Goal: Communication & Community: Answer question/provide support

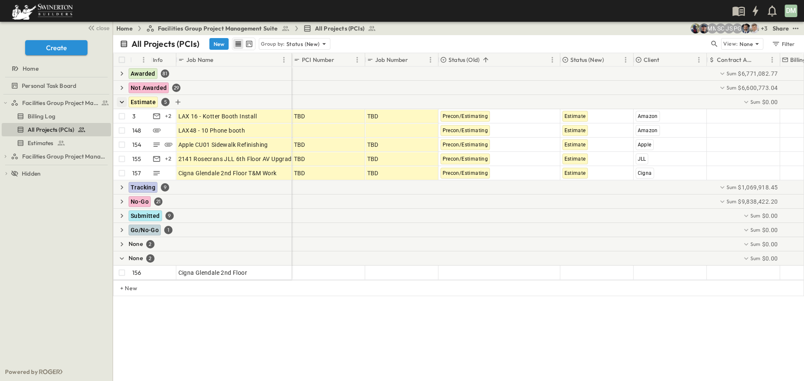
click at [121, 99] on icon "button" at bounding box center [122, 102] width 8 height 8
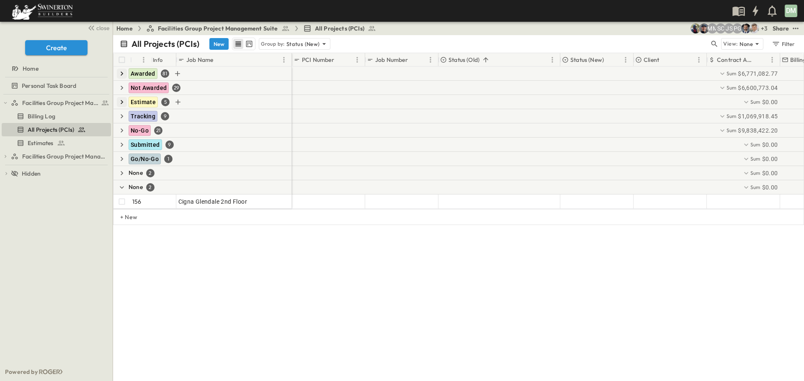
click at [123, 72] on icon "button" at bounding box center [122, 73] width 8 height 8
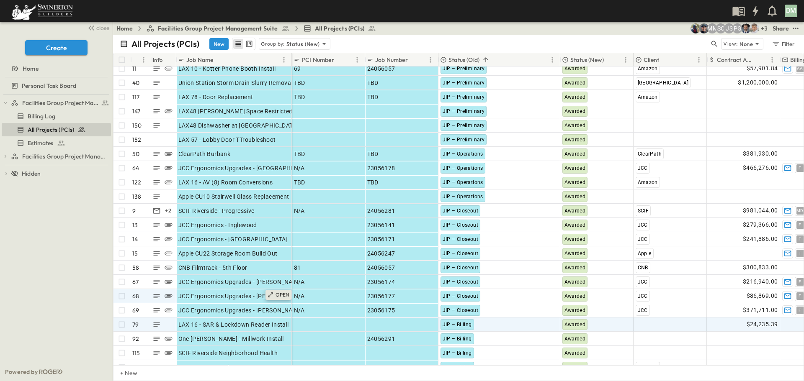
scroll to position [84, 0]
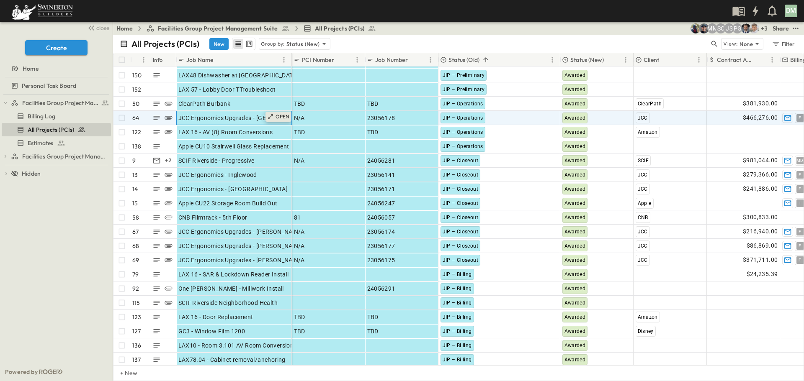
click at [285, 117] on p "OPEN" at bounding box center [282, 116] width 14 height 7
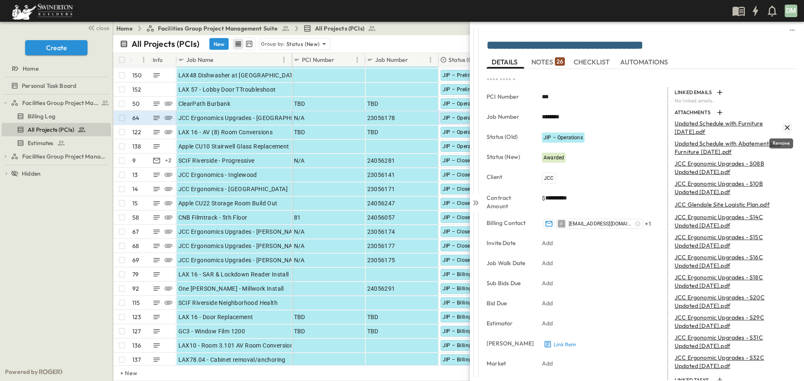
click at [783, 124] on icon "Remove" at bounding box center [787, 127] width 8 height 8
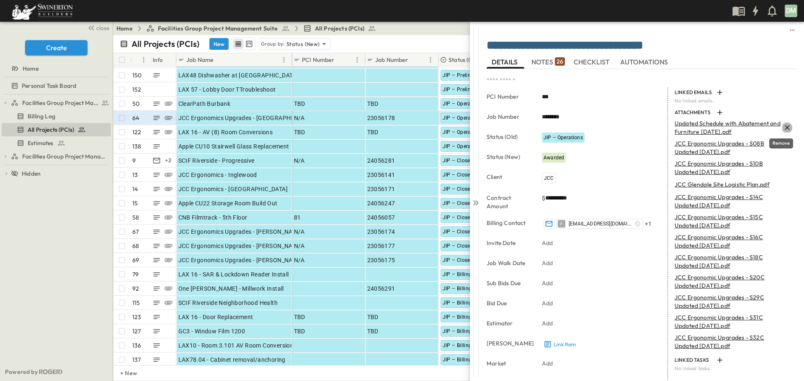
click at [783, 128] on icon "Remove" at bounding box center [787, 127] width 8 height 8
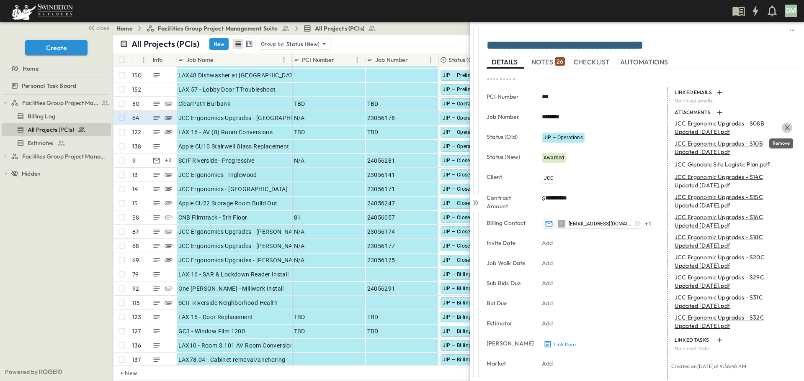
click at [783, 128] on icon "Remove" at bounding box center [787, 127] width 8 height 8
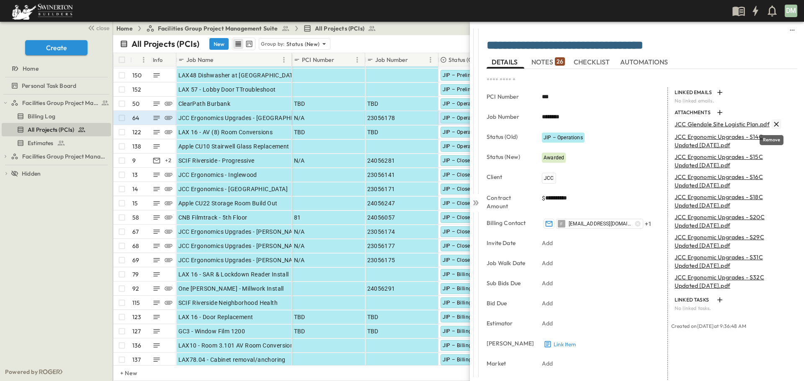
click at [772, 126] on icon "Remove" at bounding box center [776, 124] width 8 height 8
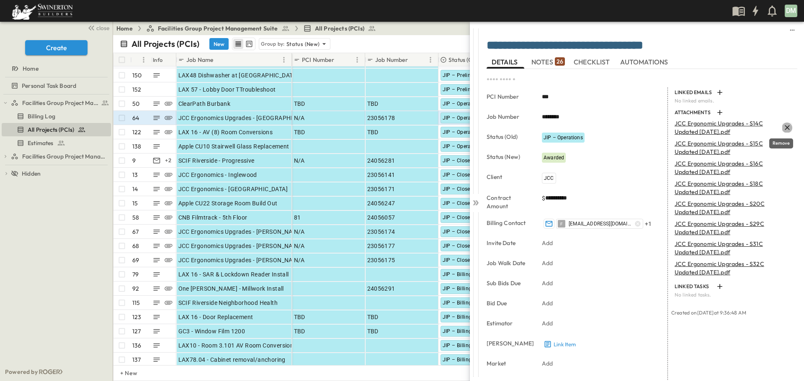
click at [784, 127] on icon "Remove" at bounding box center [786, 127] width 5 height 5
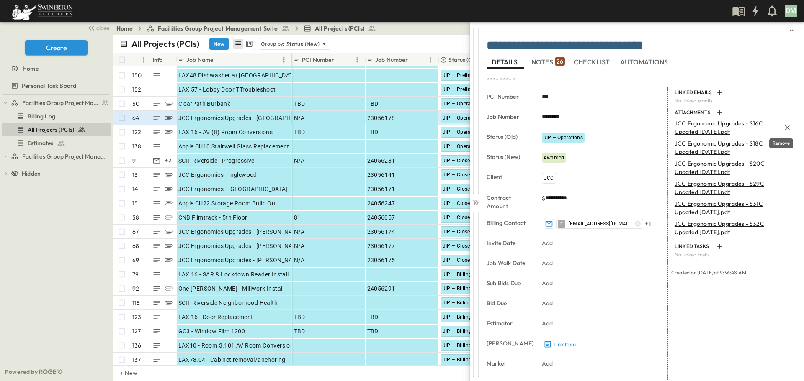
click at [784, 127] on icon "Remove" at bounding box center [786, 127] width 5 height 5
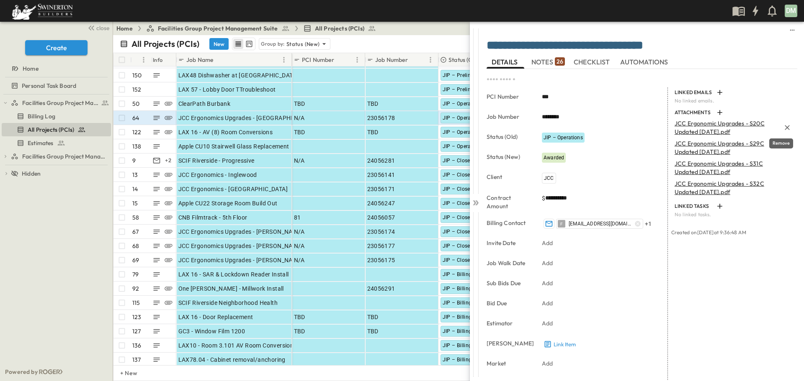
click at [784, 127] on icon "Remove" at bounding box center [786, 127] width 5 height 5
click at [715, 113] on icon "button" at bounding box center [719, 112] width 8 height 8
click at [478, 202] on icon at bounding box center [476, 202] width 3 height 5
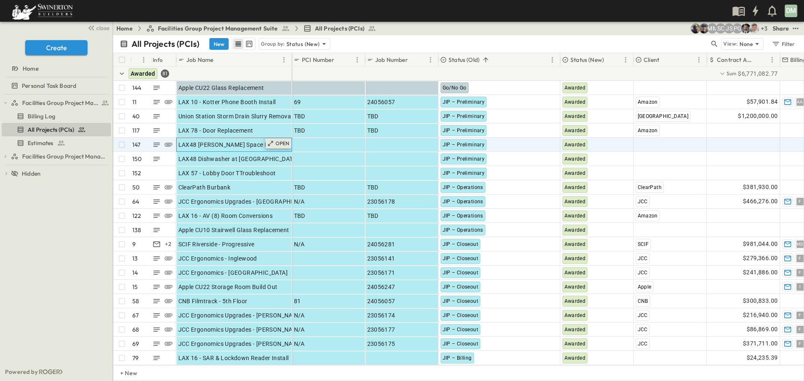
click at [277, 143] on p "OPEN" at bounding box center [282, 143] width 14 height 7
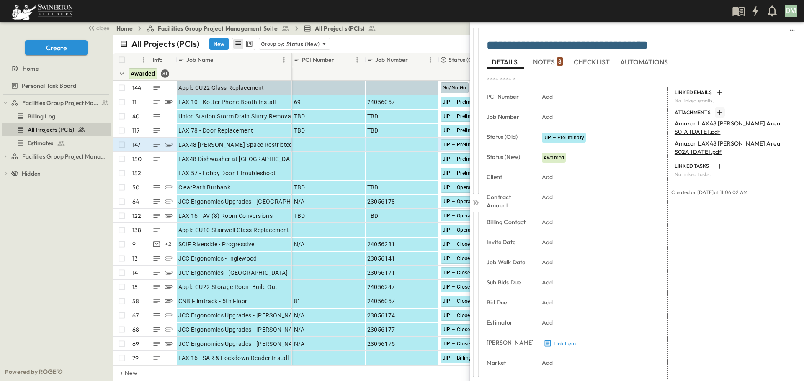
click at [716, 113] on icon "button" at bounding box center [719, 112] width 8 height 8
click at [478, 201] on icon at bounding box center [475, 203] width 8 height 8
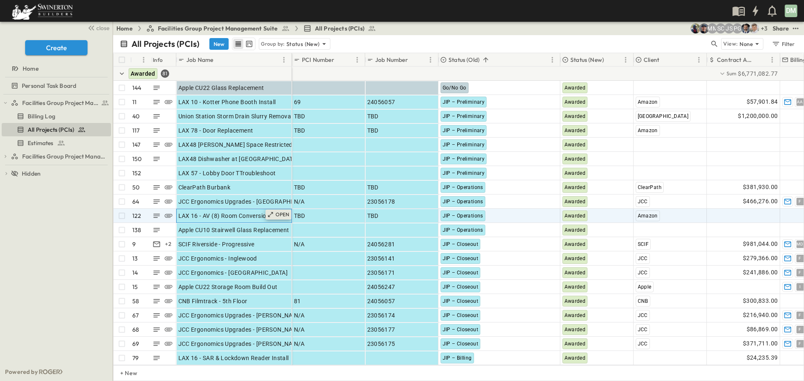
click at [283, 215] on p "OPEN" at bounding box center [282, 214] width 14 height 7
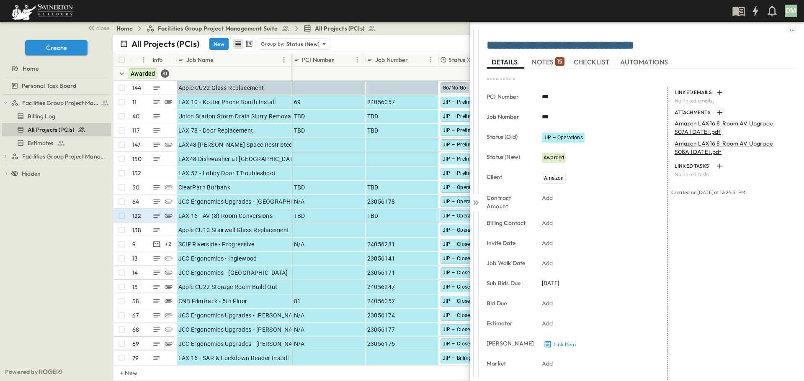
click at [715, 110] on icon "button" at bounding box center [719, 112] width 8 height 8
click at [476, 200] on icon at bounding box center [475, 203] width 8 height 8
